Goal: Task Accomplishment & Management: Use online tool/utility

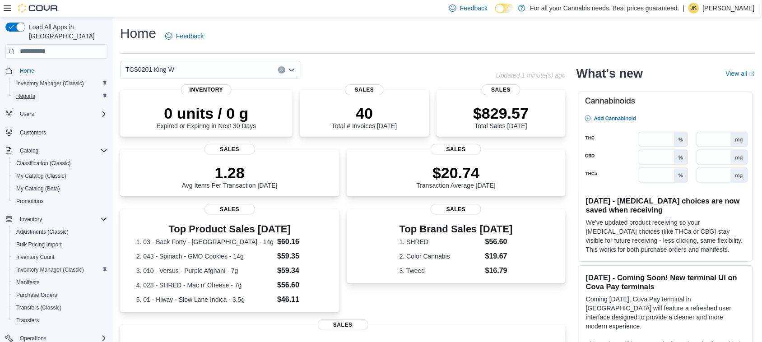
click at [28, 92] on span "Reports" at bounding box center [25, 96] width 19 height 11
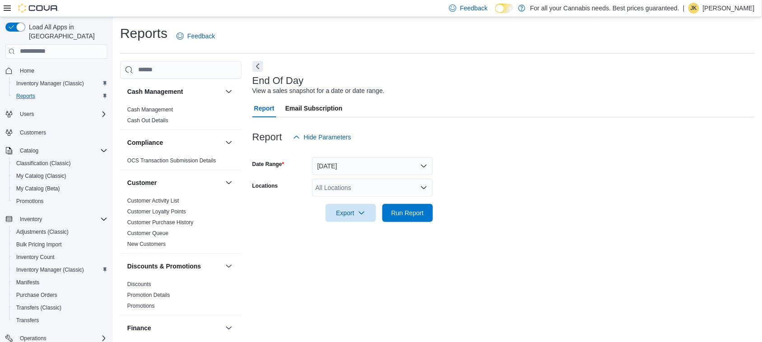
scroll to position [0, 0]
click at [348, 188] on div "All Locations" at bounding box center [372, 187] width 121 height 18
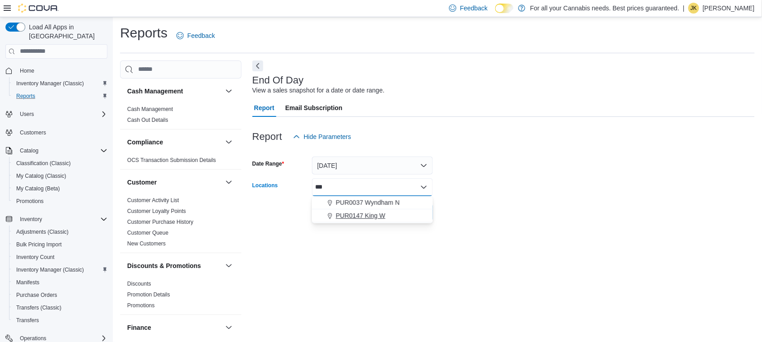
type input "***"
click at [365, 211] on span "PUR0147 King W" at bounding box center [361, 215] width 50 height 9
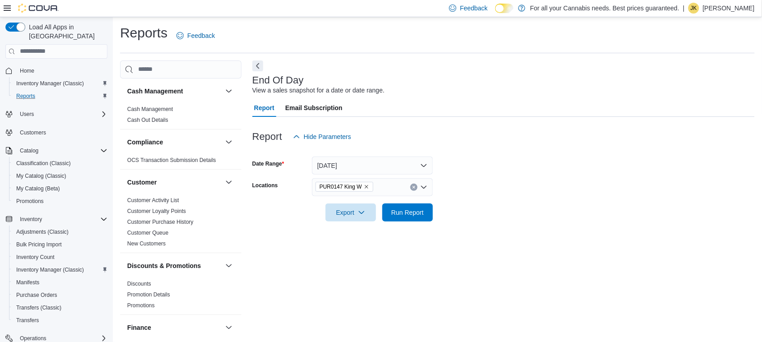
click at [452, 186] on form "Date Range [DATE] Locations PUR0147 King W Export Run Report" at bounding box center [503, 184] width 503 height 76
click at [411, 207] on span "Run Report" at bounding box center [408, 212] width 40 height 18
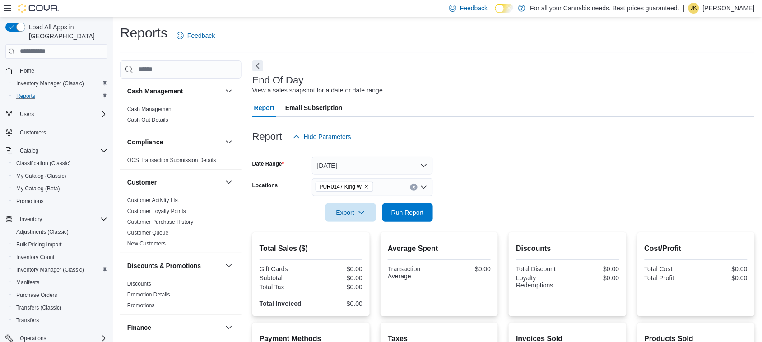
click at [412, 186] on icon "Clear input" at bounding box center [414, 188] width 4 height 4
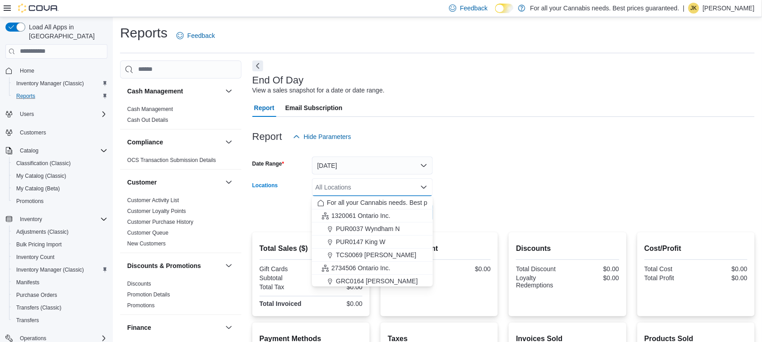
scroll to position [119, 0]
click at [375, 224] on span "TCS0201 King W" at bounding box center [360, 228] width 49 height 9
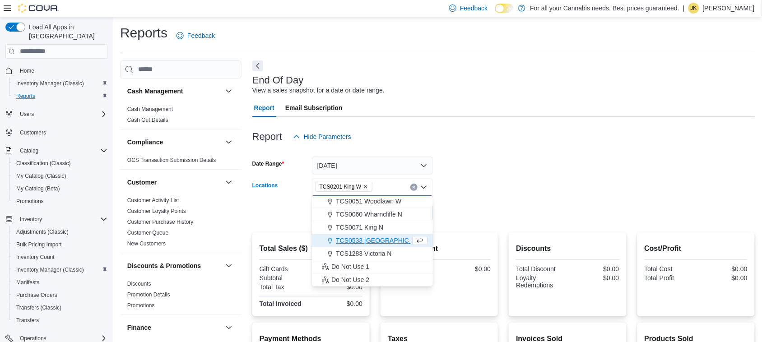
scroll to position [106, 0]
click at [465, 210] on form "Date Range [DATE] Locations TCS0201 [GEOGRAPHIC_DATA] box. Selected. TCS0201 Ki…" at bounding box center [503, 184] width 503 height 76
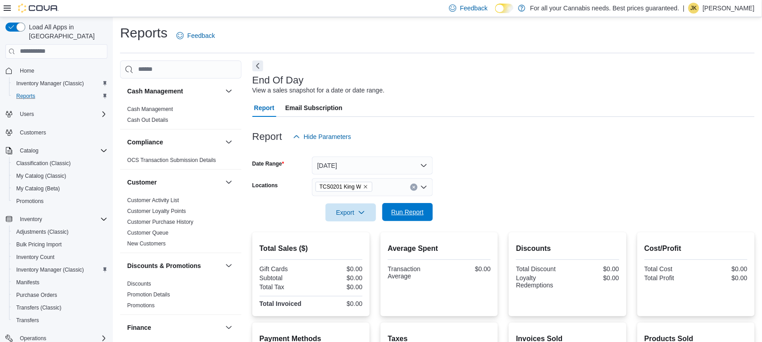
click at [429, 213] on button "Run Report" at bounding box center [407, 212] width 51 height 18
drag, startPoint x: 429, startPoint y: 213, endPoint x: 413, endPoint y: 183, distance: 33.7
click at [413, 183] on form "Date Range [DATE] Locations TCS0201 King W Export Run Report" at bounding box center [503, 184] width 503 height 76
click at [413, 184] on button "Clear input" at bounding box center [413, 187] width 7 height 7
click at [583, 192] on form "Date Range [DATE] Locations All Locations Export Run Report" at bounding box center [503, 184] width 503 height 76
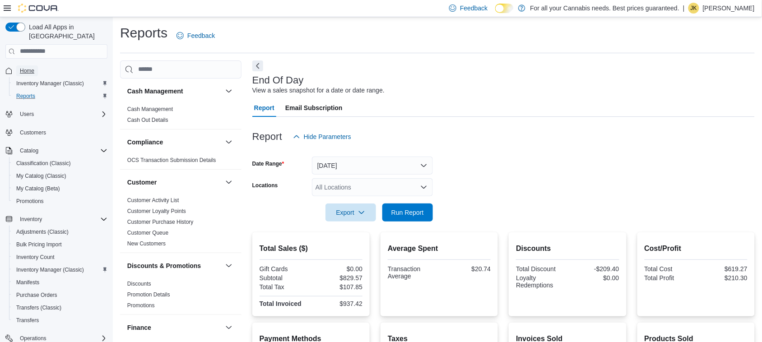
click at [30, 67] on span "Home" at bounding box center [27, 70] width 14 height 7
